Goal: Navigation & Orientation: Find specific page/section

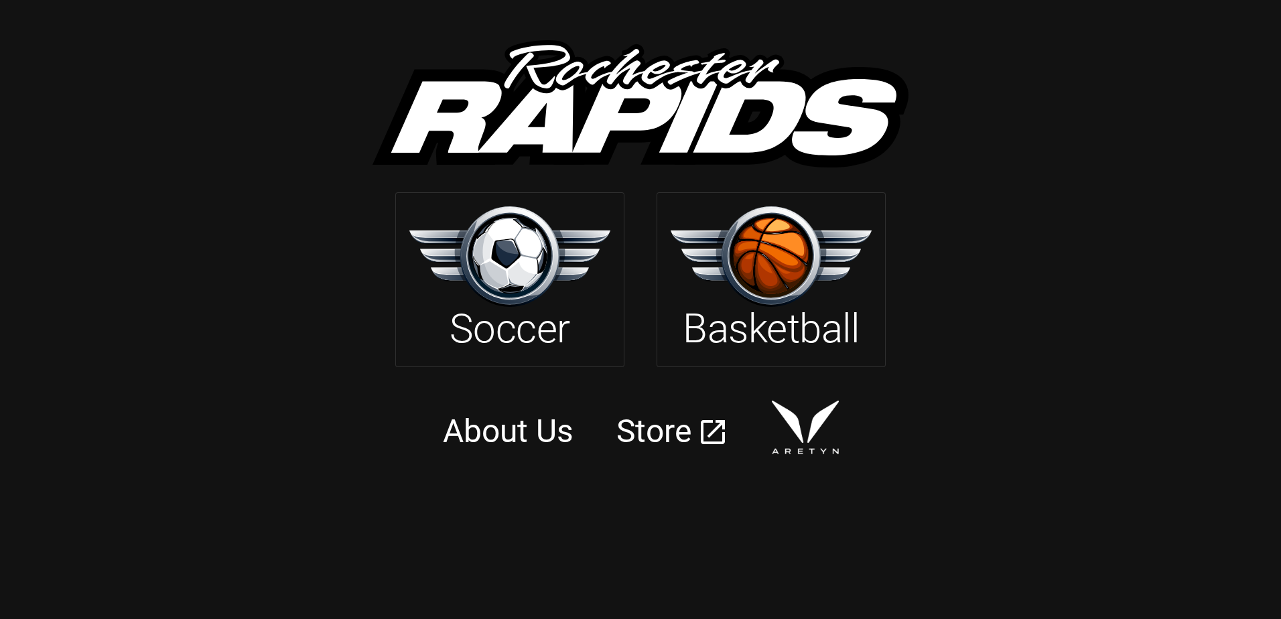
click at [527, 277] on img at bounding box center [509, 256] width 201 height 100
click at [528, 282] on img at bounding box center [509, 256] width 201 height 100
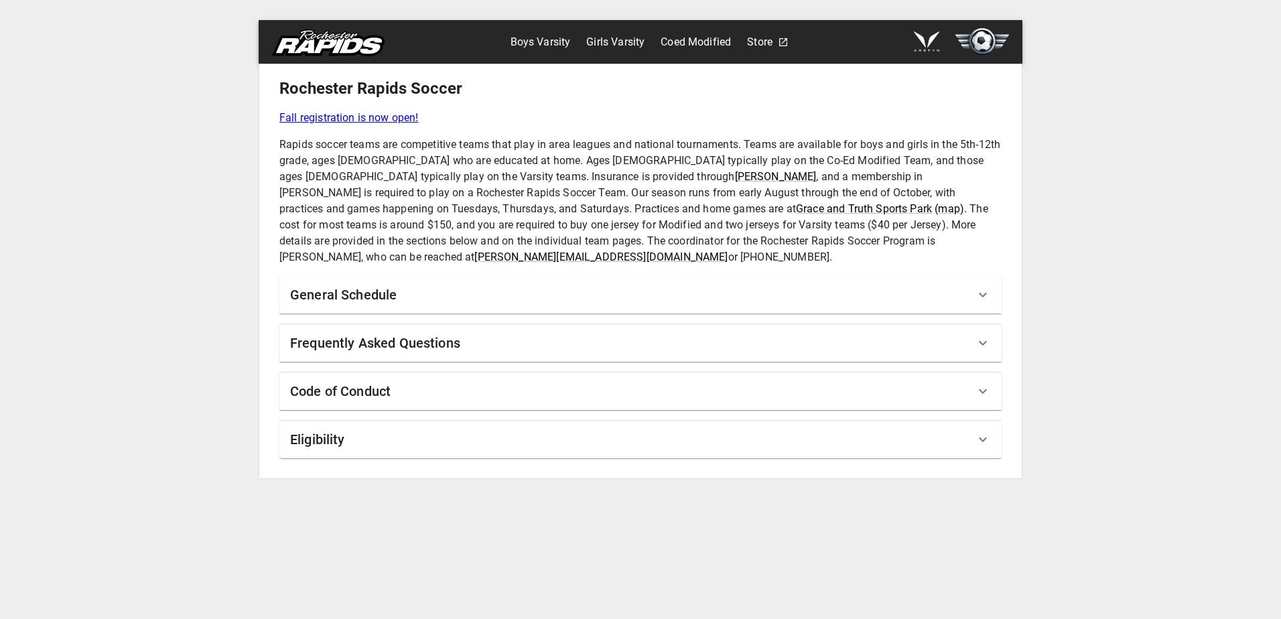
click at [544, 35] on link "Boys Varsity" at bounding box center [541, 41] width 60 height 21
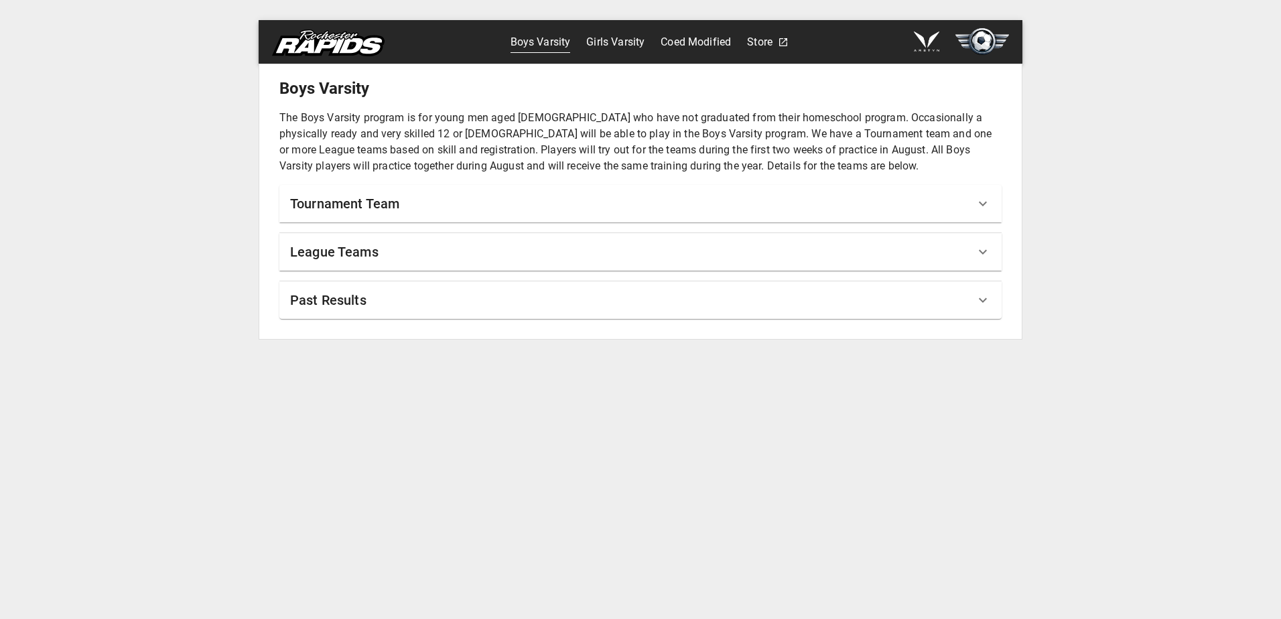
click at [409, 210] on div "Tournament Team" at bounding box center [632, 203] width 685 height 21
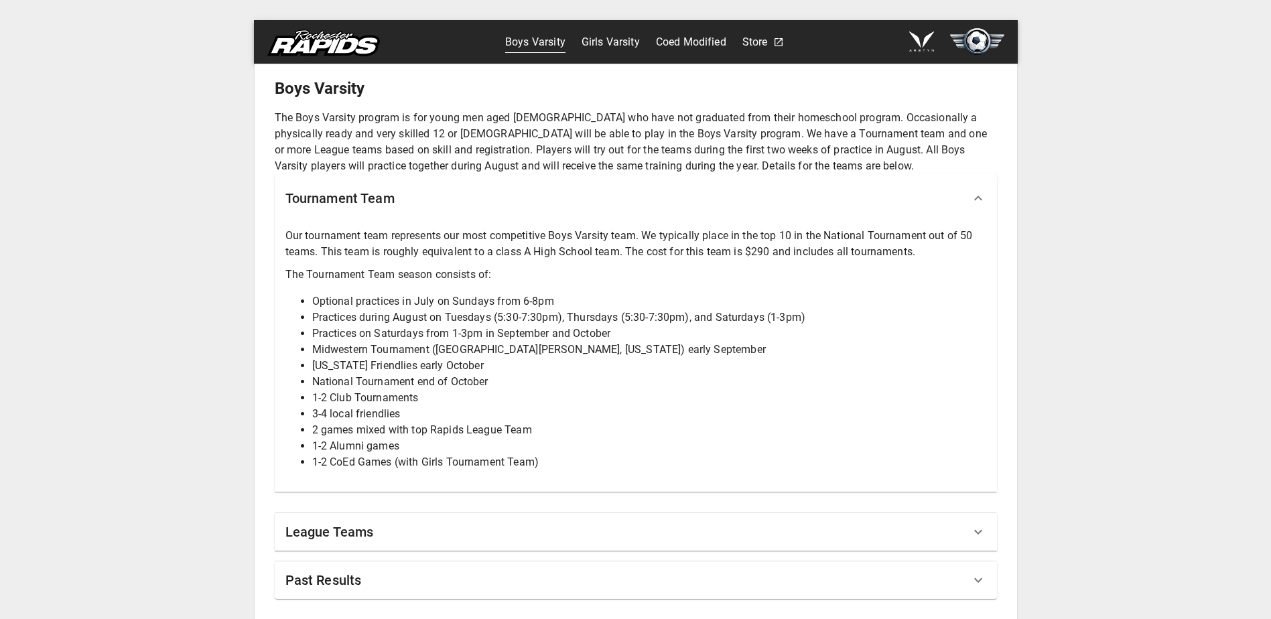
click at [408, 210] on div "Tournament Team" at bounding box center [636, 198] width 722 height 48
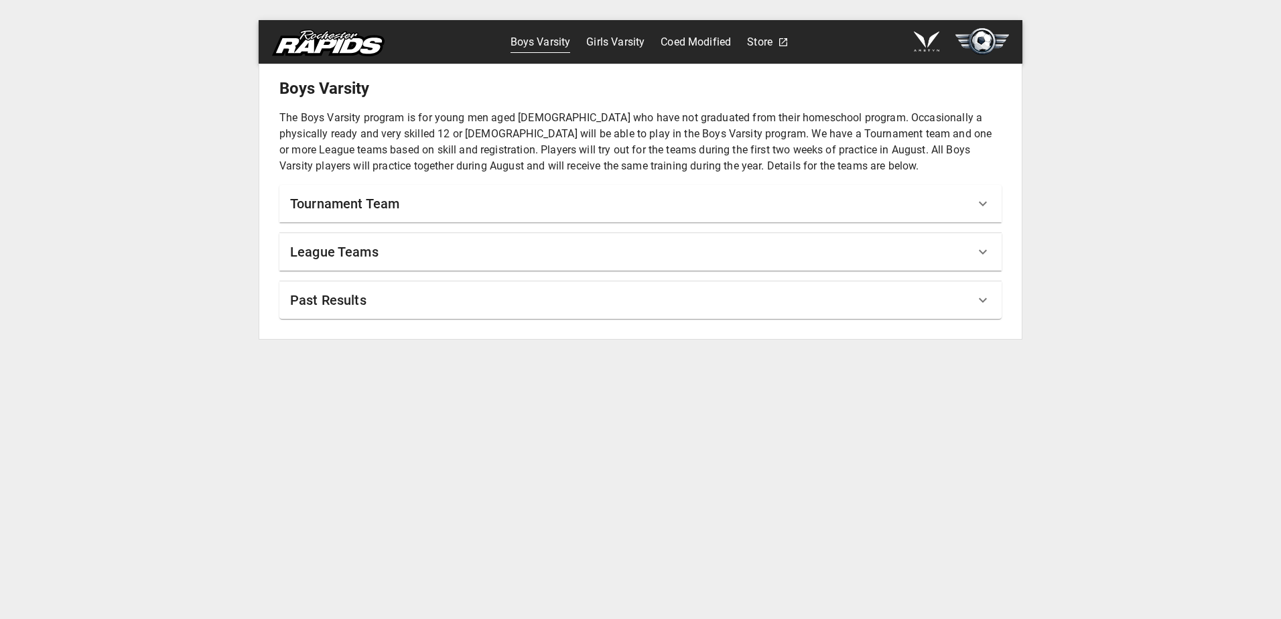
click at [412, 250] on div "League Teams" at bounding box center [632, 251] width 685 height 21
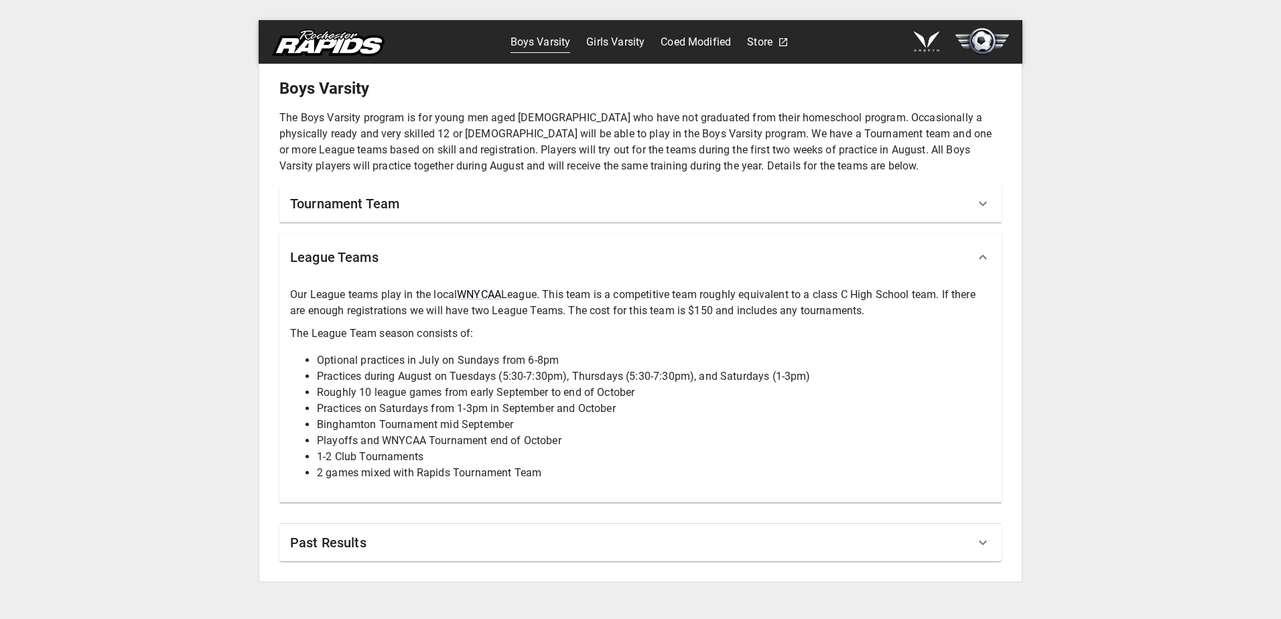
click at [403, 267] on div "League Teams" at bounding box center [632, 257] width 685 height 21
